Goal: Check status: Check status

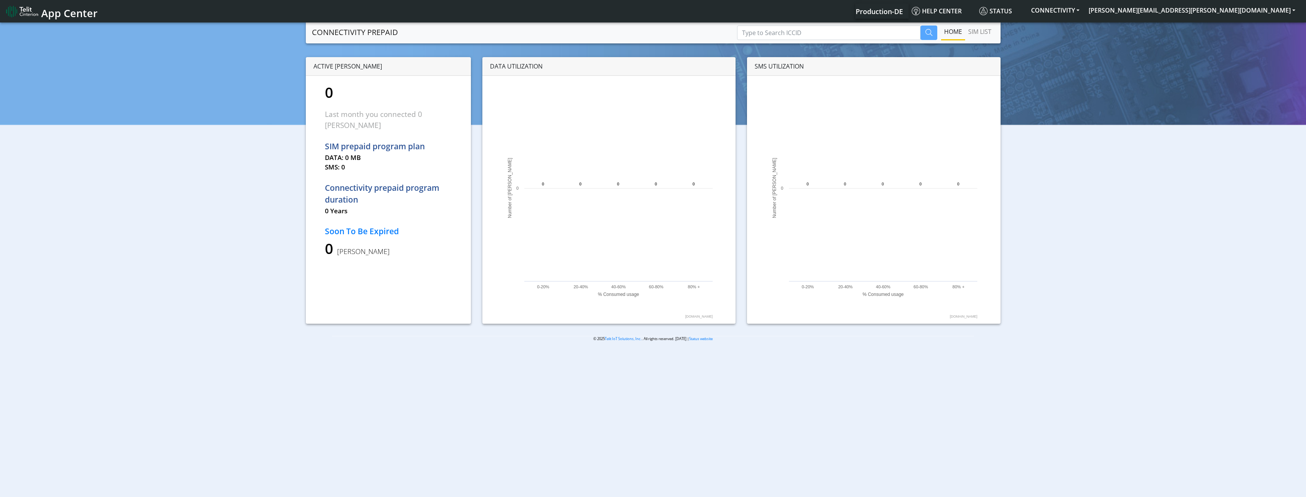
click at [491, 32] on div "Home SIM LIST" at bounding box center [699, 32] width 590 height 16
click at [861, 33] on input "Type to Search ICCID" at bounding box center [828, 33] width 183 height 14
paste input "89358151000026941370"
type input "89358151000026941370"
click at [932, 29] on button "button" at bounding box center [928, 33] width 17 height 14
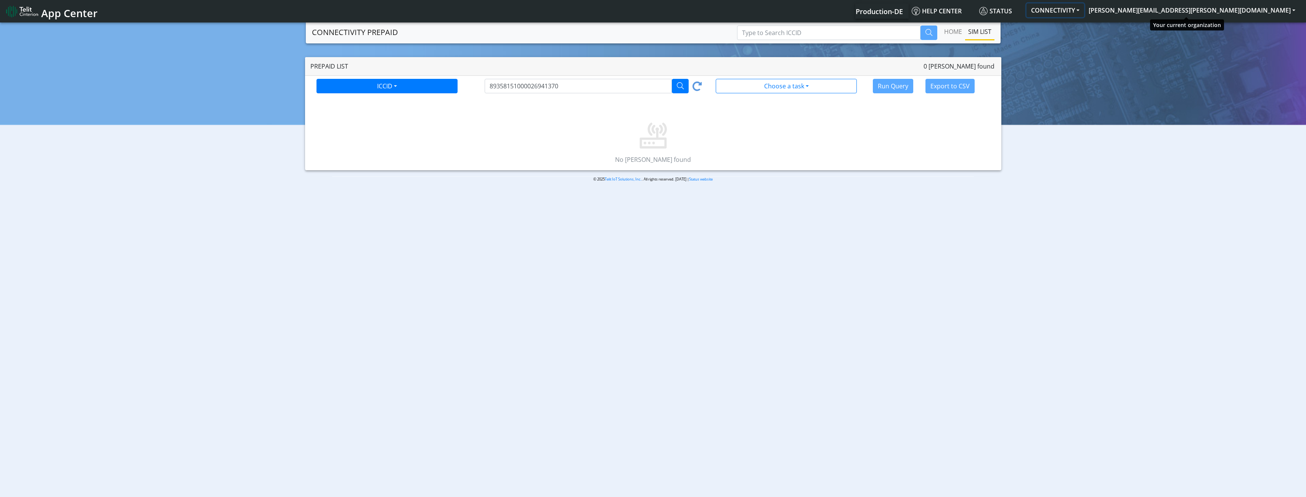
click at [1084, 11] on button "CONNECTIVITY" at bounding box center [1055, 10] width 58 height 14
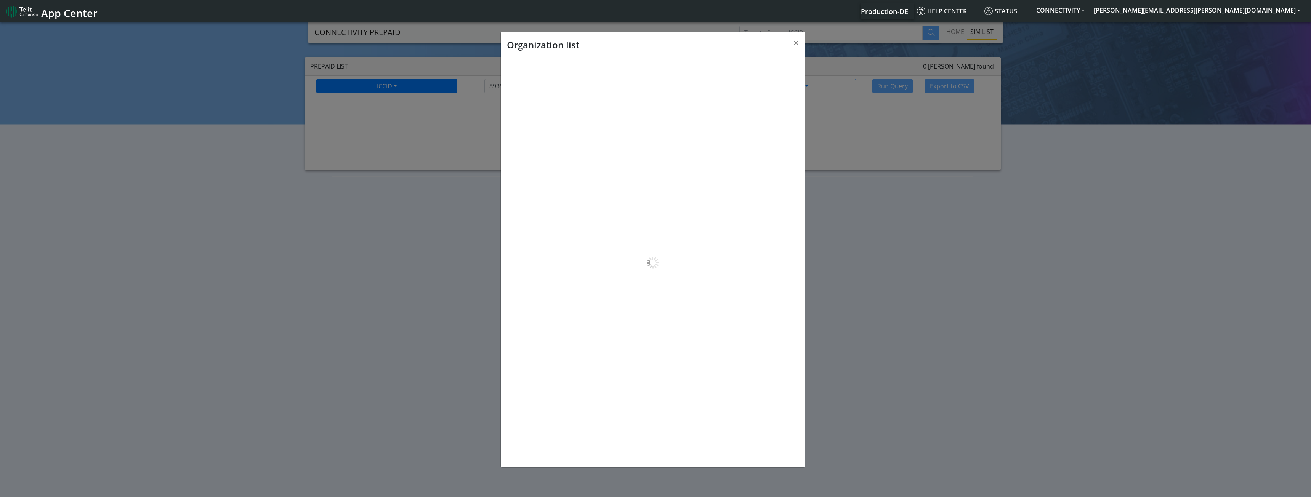
scroll to position [3, 0]
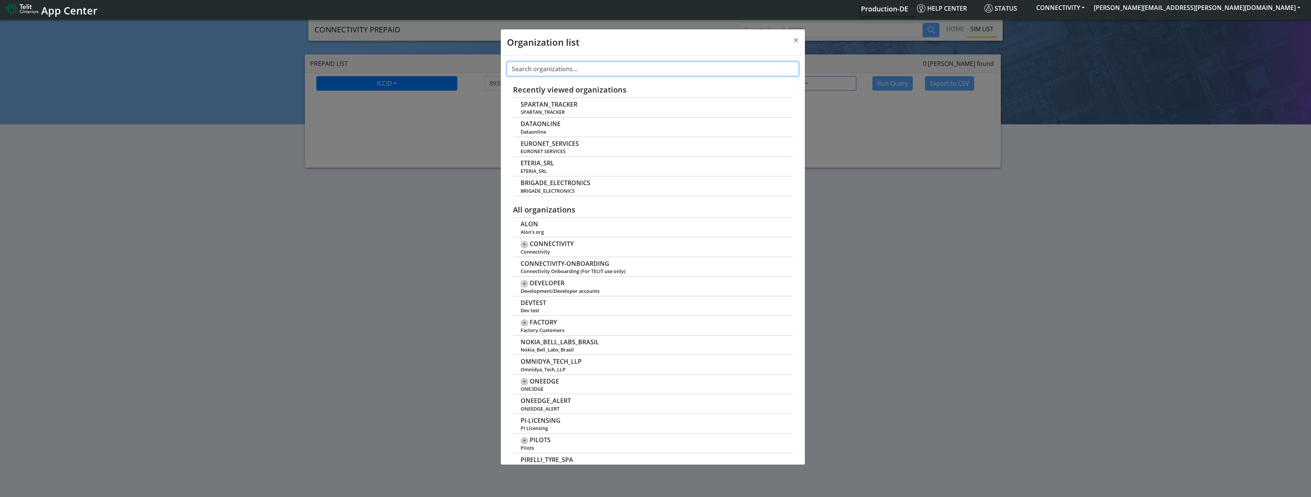
click at [537, 71] on input "text" at bounding box center [653, 69] width 292 height 14
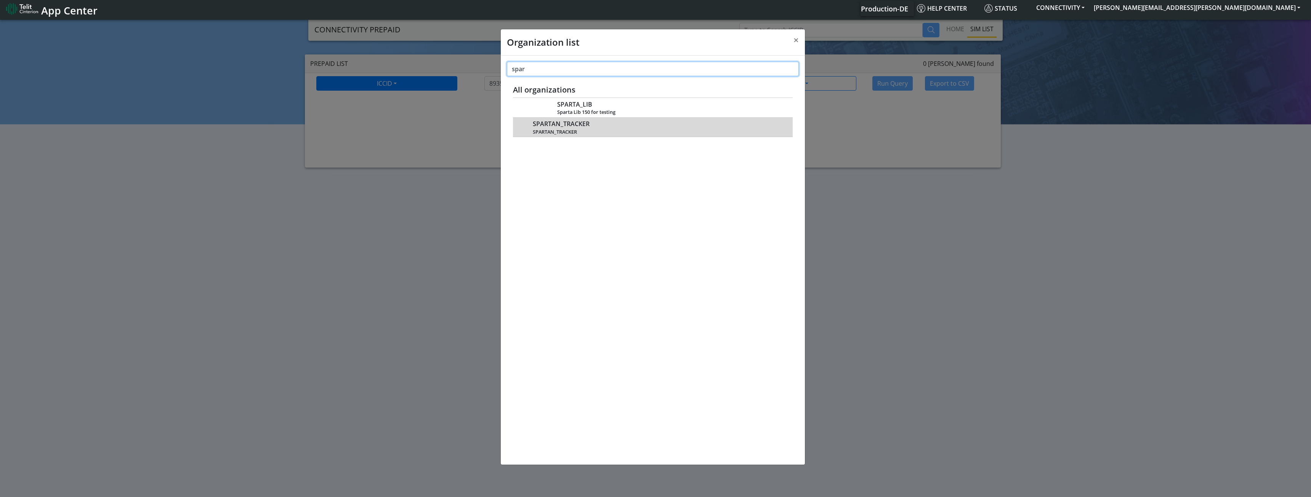
type input "spar"
click at [568, 125] on span "SPARTAN_TRACKER" at bounding box center [561, 123] width 57 height 7
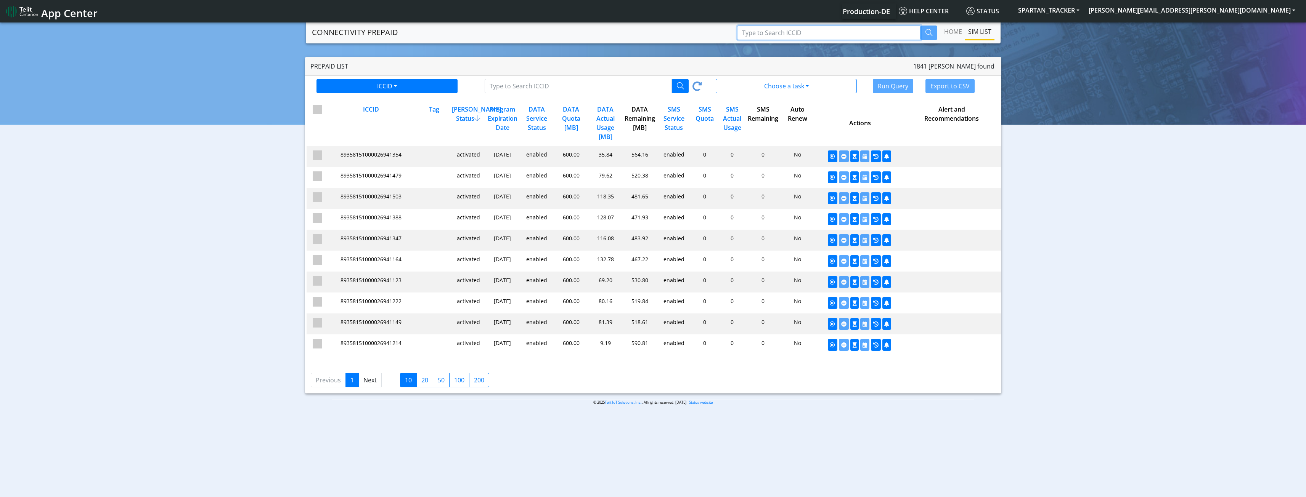
click at [795, 37] on input "Type to Search ICCID" at bounding box center [828, 33] width 183 height 14
paste input "89358151000026941370"
type input "89358151000026941370"
click at [932, 31] on button "button" at bounding box center [928, 33] width 17 height 14
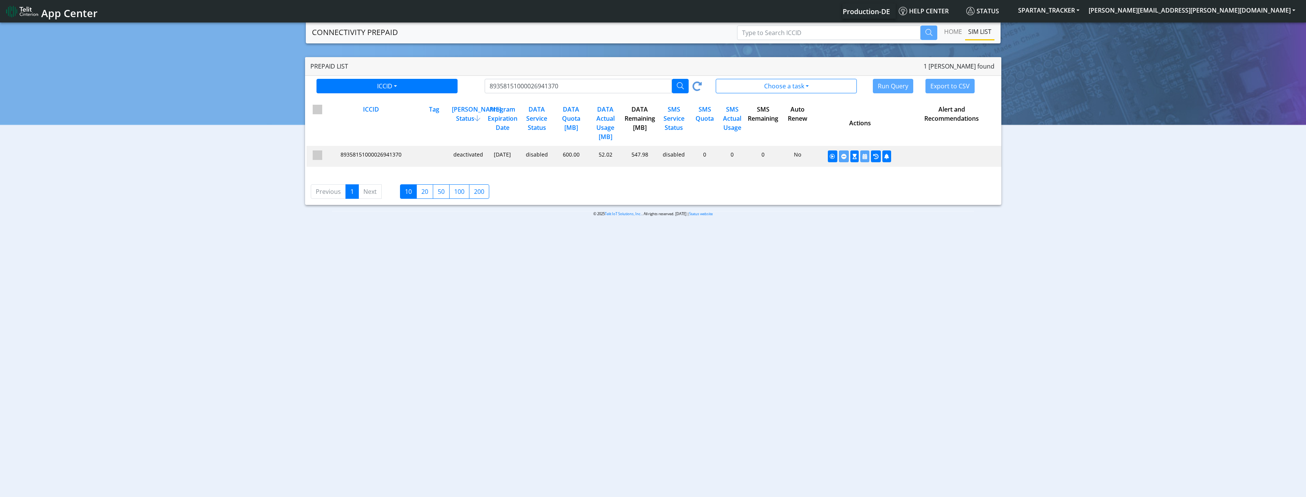
click at [346, 155] on span "89358151000026941370" at bounding box center [370, 154] width 61 height 7
click at [876, 158] on icon "button" at bounding box center [875, 156] width 5 height 5
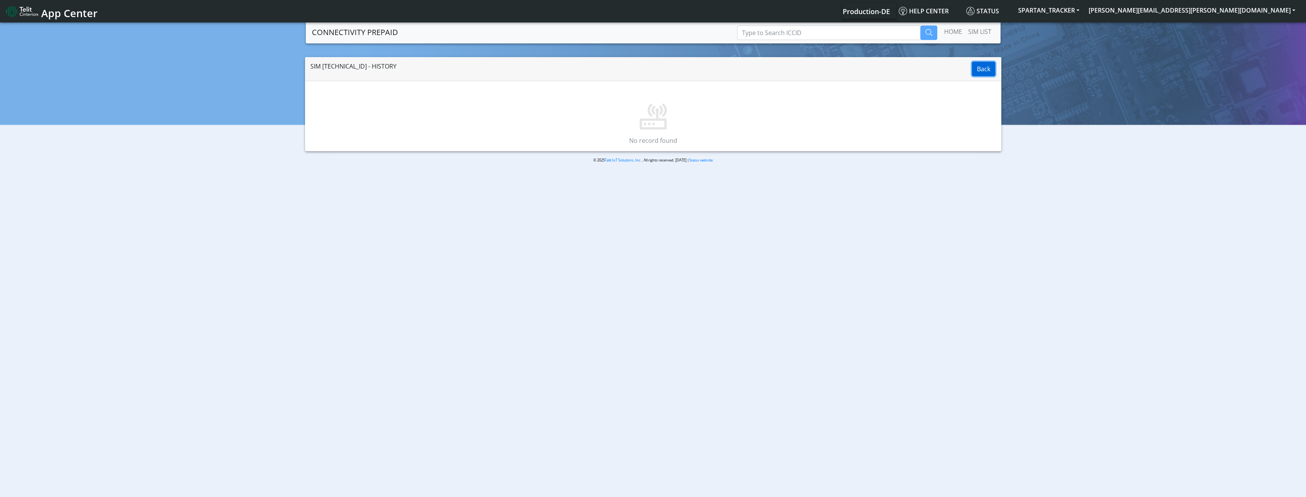
click at [988, 71] on button "Back" at bounding box center [983, 69] width 23 height 14
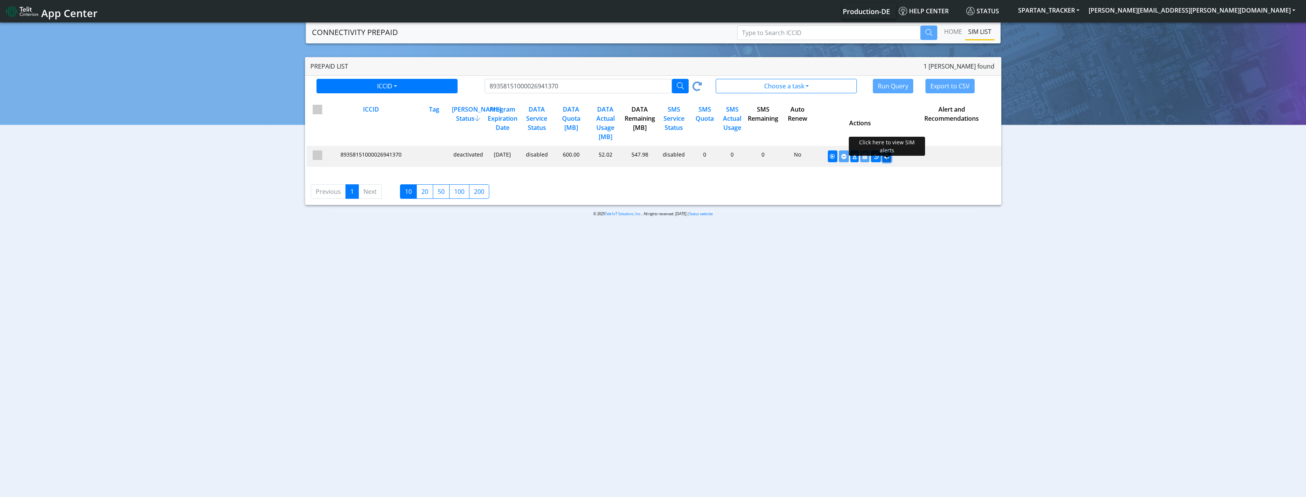
click at [884, 157] on icon "button" at bounding box center [886, 156] width 5 height 5
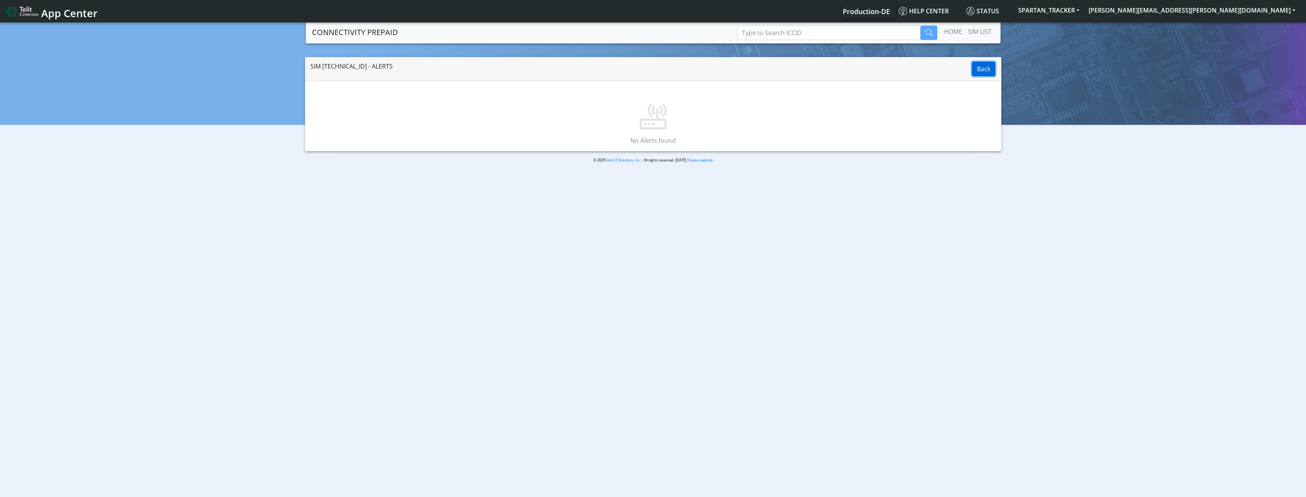
click at [980, 70] on button "Back" at bounding box center [983, 69] width 23 height 14
